Goal: Task Accomplishment & Management: Complete application form

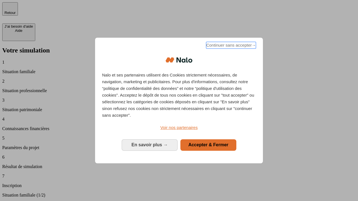
click at [230, 46] on span "Continuer sans accepter →" at bounding box center [231, 45] width 50 height 7
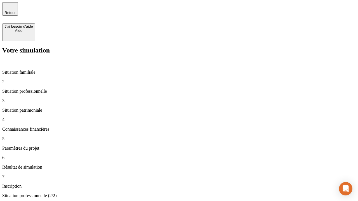
type input "30 000"
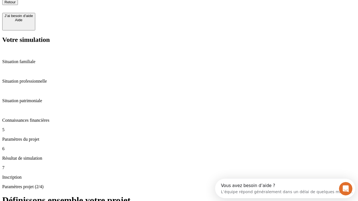
type input "25"
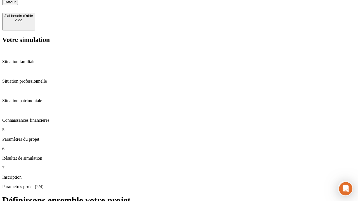
type input "1 000"
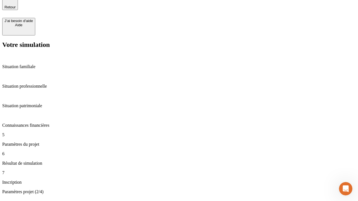
type input "640"
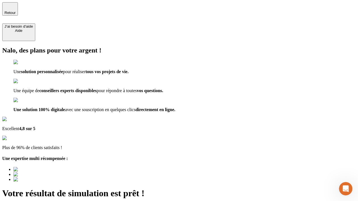
type input "[EMAIL_ADDRESS][PERSON_NAME][DOMAIN_NAME]"
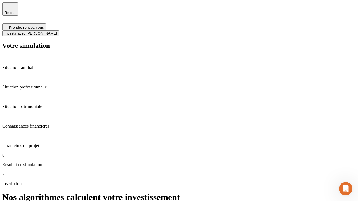
scroll to position [2, 0]
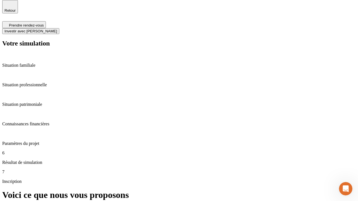
click at [57, 29] on span "Investir avec [PERSON_NAME]" at bounding box center [30, 31] width 53 height 4
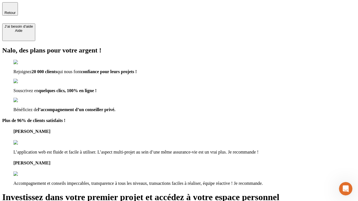
type input "[PERSON_NAME][EMAIL_ADDRESS][DOMAIN_NAME]"
